Goal: Task Accomplishment & Management: Use online tool/utility

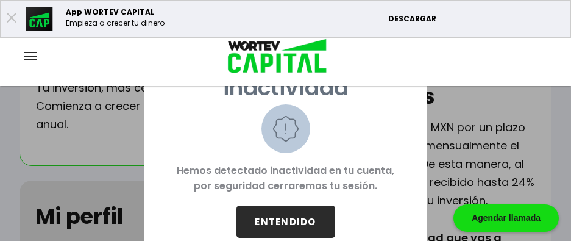
click at [296, 218] on button "ENTENDIDO" at bounding box center [285, 221] width 99 height 32
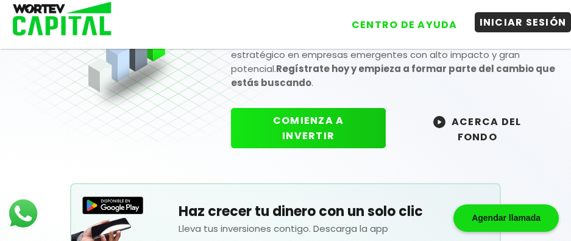
click at [538, 30] on button "INICIAR SESIÓN" at bounding box center [523, 22] width 97 height 20
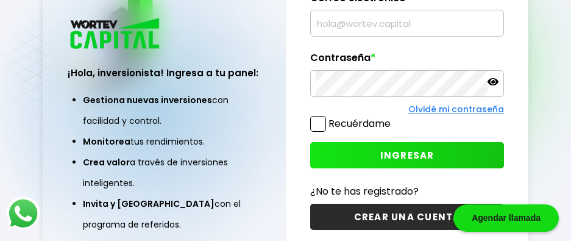
click at [375, 35] on input "text" at bounding box center [407, 23] width 183 height 26
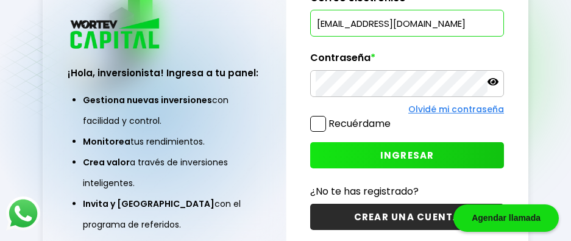
type input "[EMAIL_ADDRESS][DOMAIN_NAME]"
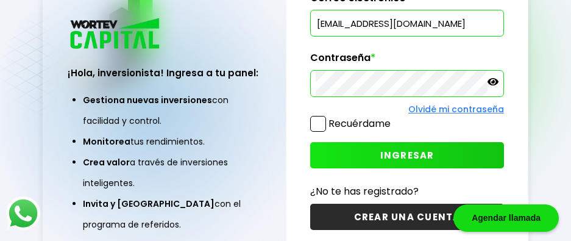
click at [324, 126] on span at bounding box center [318, 124] width 16 height 16
click at [393, 118] on input "Recuérdame" at bounding box center [393, 118] width 0 height 0
click at [357, 157] on button "INGRESAR" at bounding box center [407, 155] width 194 height 26
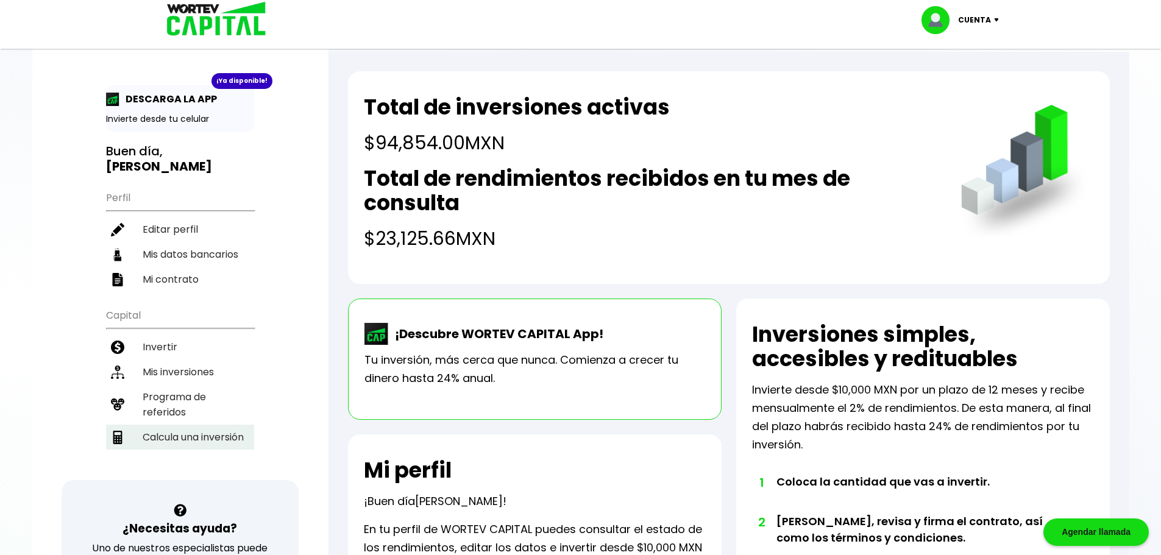
click at [185, 240] on li "Calcula una inversión" at bounding box center [180, 437] width 148 height 25
select select "1"
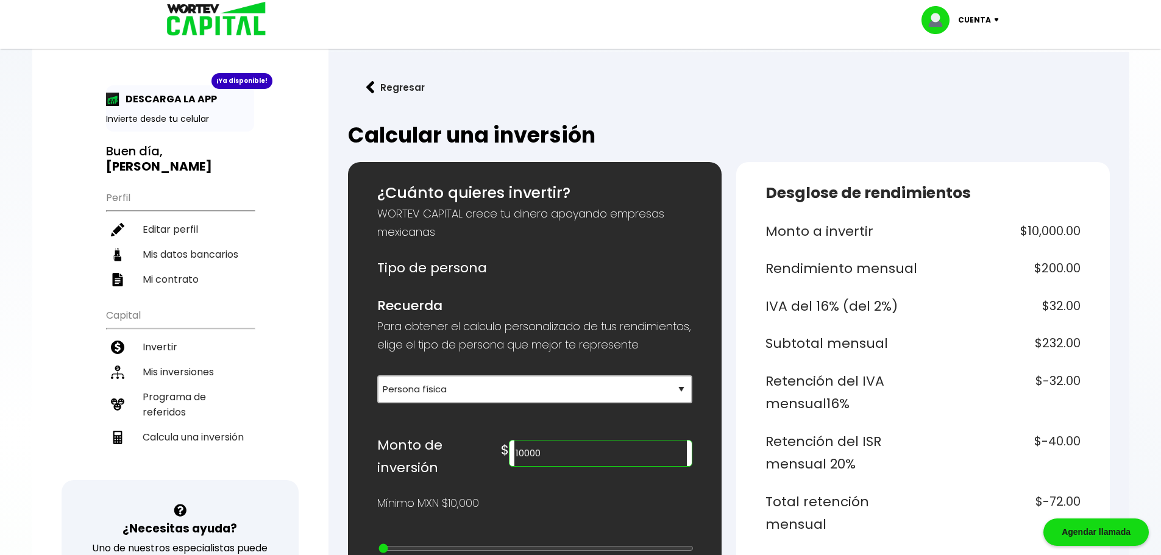
scroll to position [244, 0]
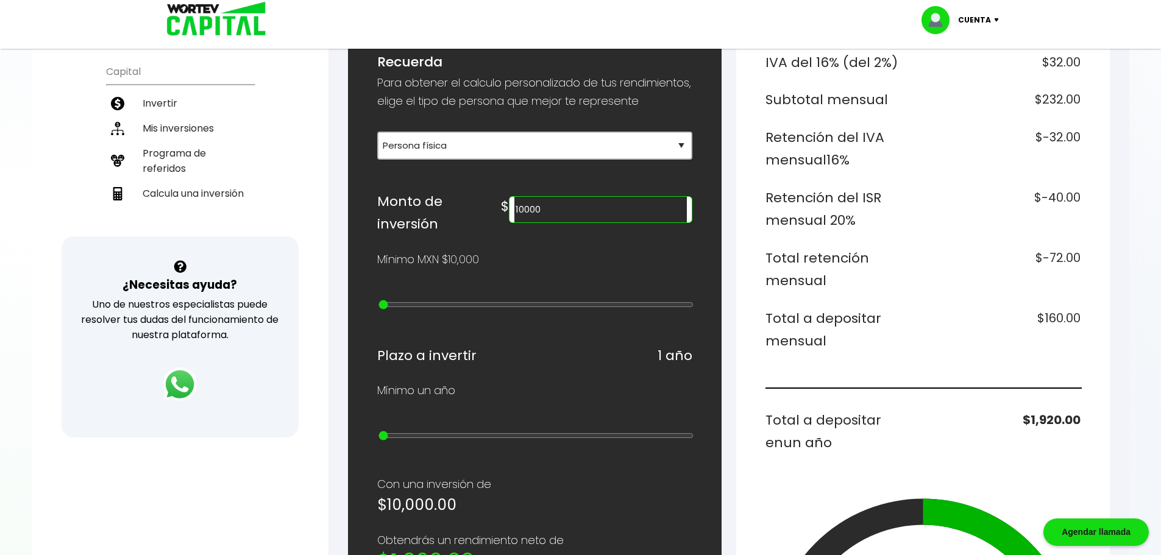
drag, startPoint x: 630, startPoint y: 233, endPoint x: 466, endPoint y: 235, distance: 164.0
click at [466, 235] on div "Monto de inversión $ 10000" at bounding box center [534, 213] width 315 height 46
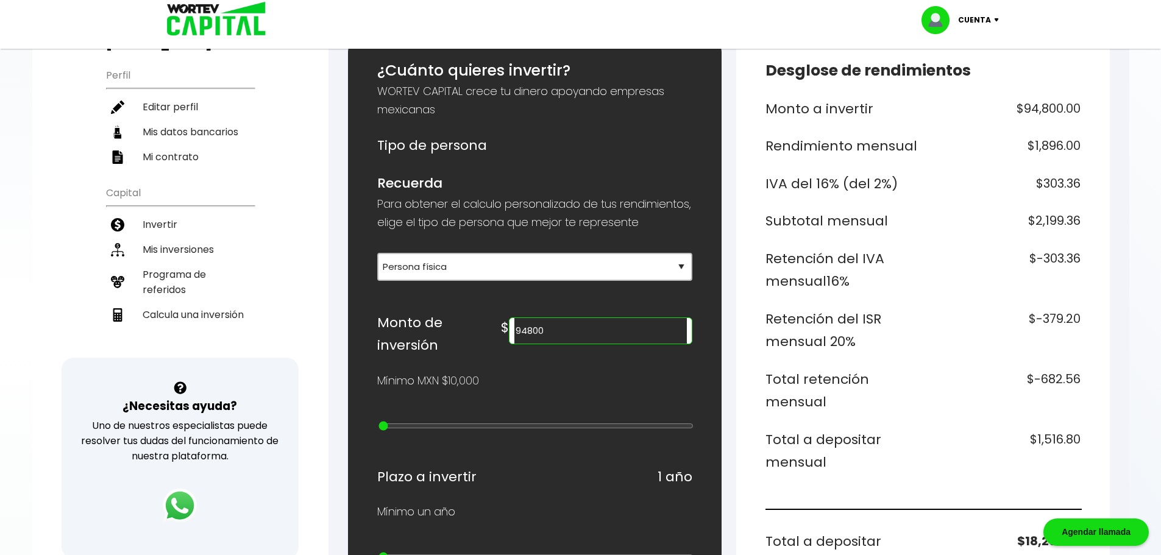
scroll to position [122, 0]
drag, startPoint x: 613, startPoint y: 348, endPoint x: 513, endPoint y: 347, distance: 100.0
click at [513, 240] on div "Monto de inversión $ 94800" at bounding box center [534, 335] width 315 height 46
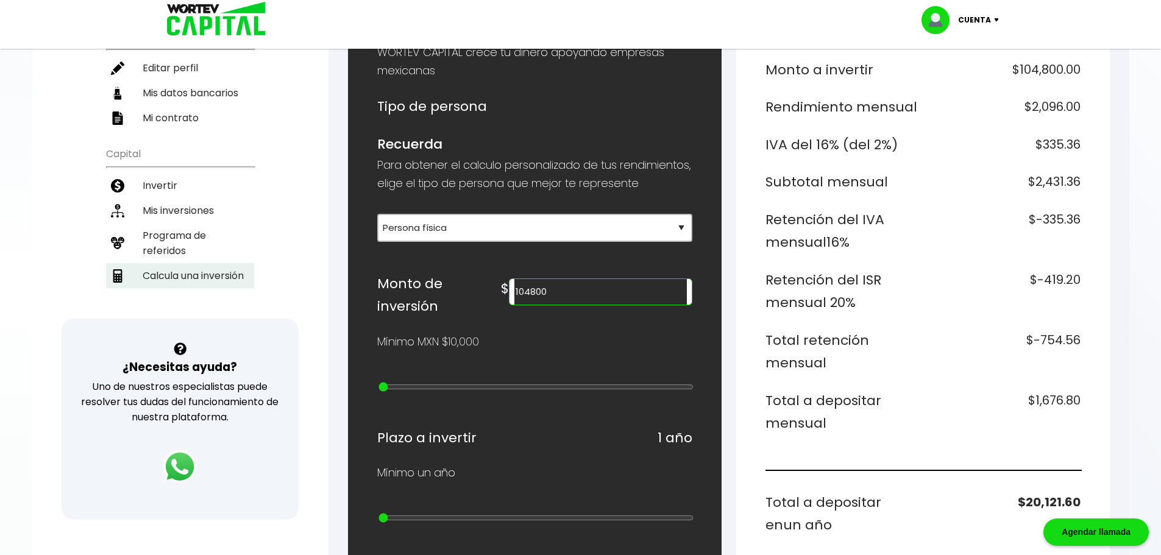
scroll to position [183, 0]
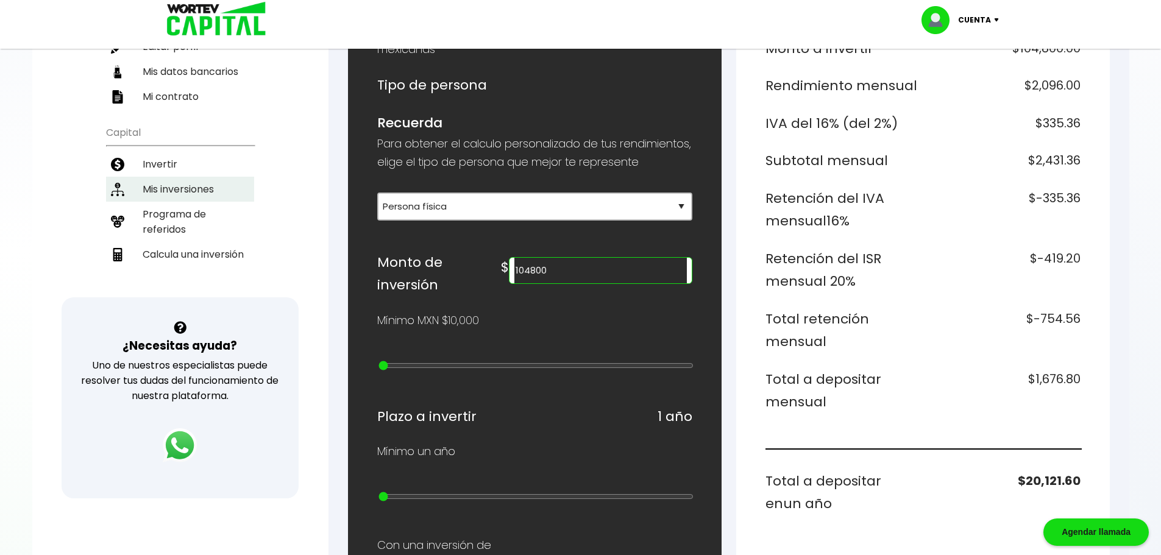
type input "104800"
click at [197, 183] on li "Mis inversiones" at bounding box center [180, 189] width 148 height 25
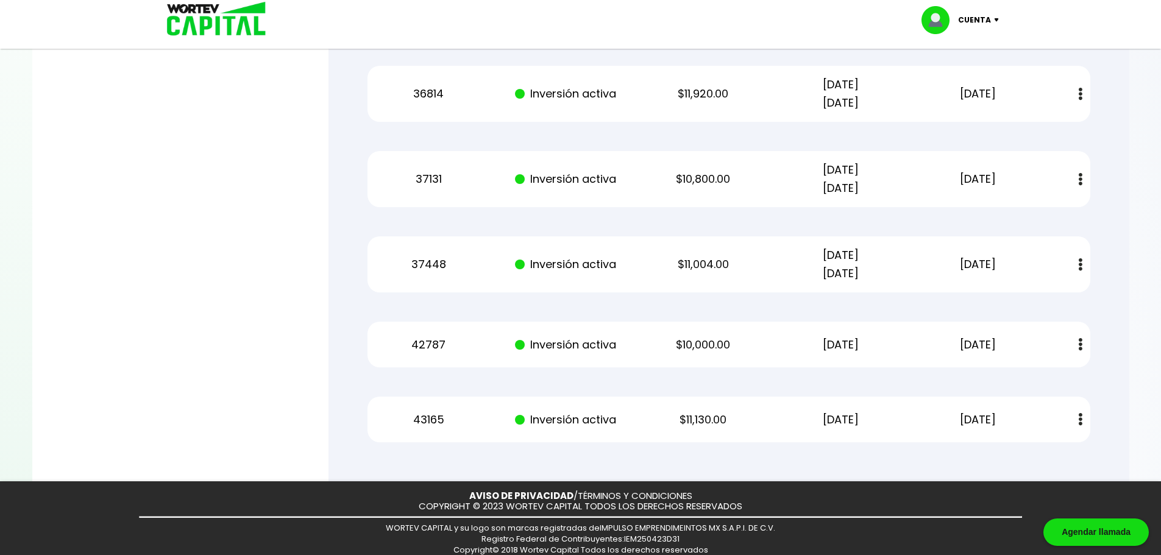
scroll to position [790, 0]
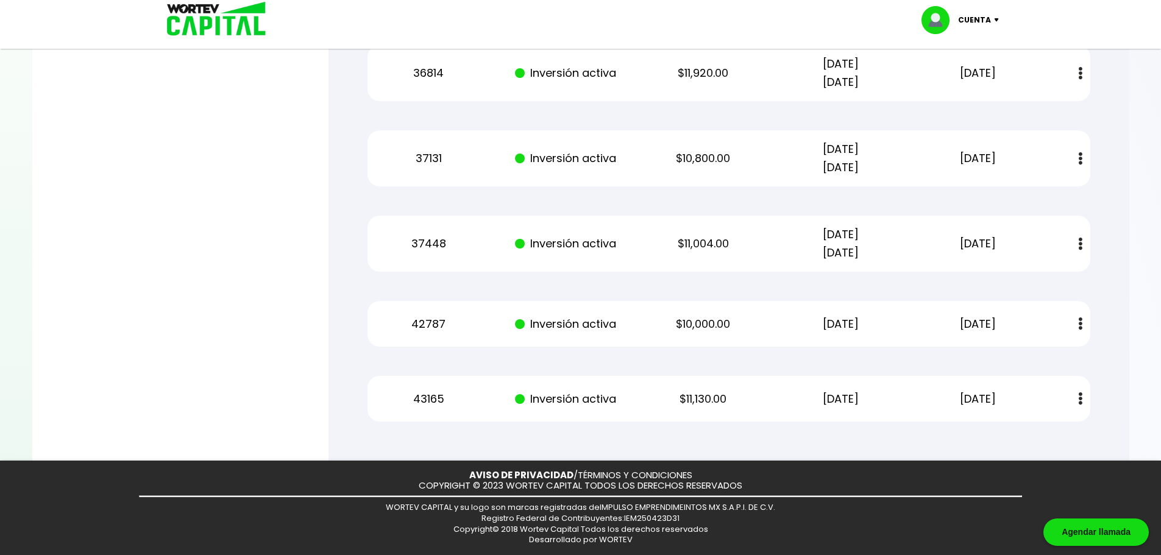
drag, startPoint x: 1024, startPoint y: 396, endPoint x: 900, endPoint y: 327, distance: 143.0
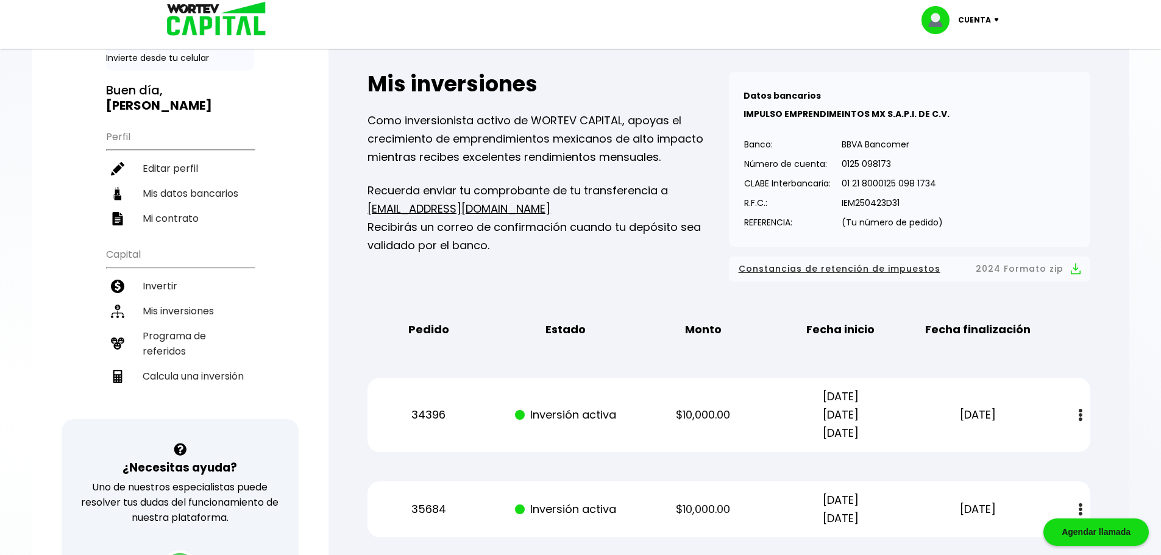
scroll to position [0, 0]
